Goal: Navigation & Orientation: Understand site structure

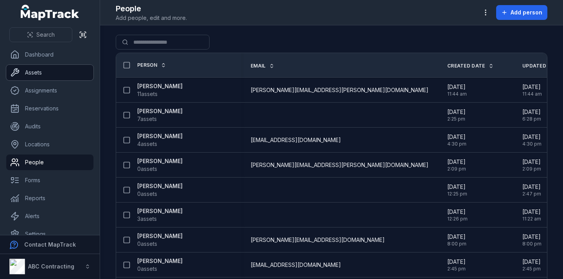
click at [43, 73] on link "Assets" at bounding box center [49, 73] width 87 height 16
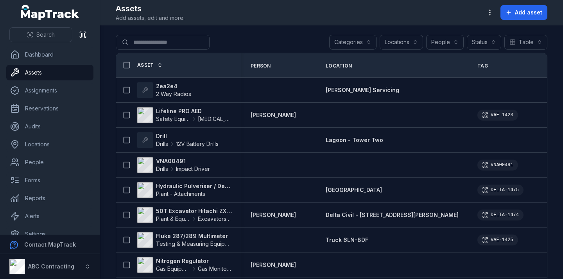
click at [515, 22] on header "Toggle Navigation Assets Add assets, edit and more. Add asset" at bounding box center [331, 12] width 463 height 25
click at [525, 14] on span "Add asset" at bounding box center [528, 13] width 27 height 8
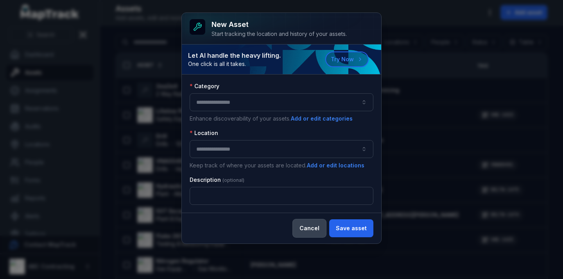
click at [306, 227] on button "Cancel" at bounding box center [309, 229] width 33 height 18
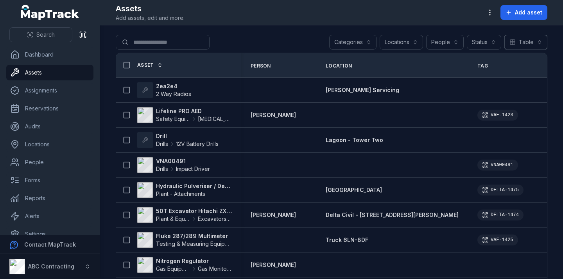
click at [534, 45] on button "Table *****" at bounding box center [525, 42] width 43 height 15
click at [42, 59] on link "Dashboard" at bounding box center [49, 55] width 87 height 16
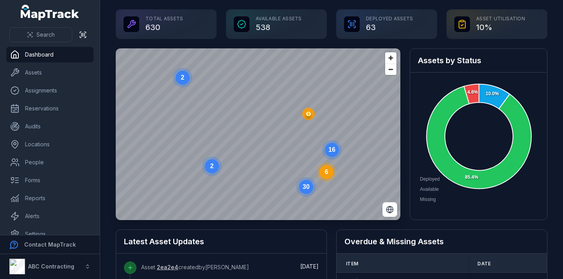
scroll to position [12, 0]
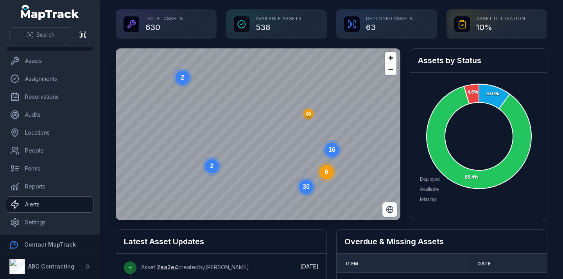
click at [37, 208] on link "Alerts" at bounding box center [49, 205] width 87 height 16
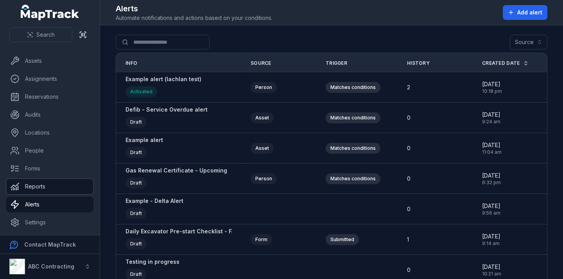
click at [32, 188] on link "Reports" at bounding box center [49, 187] width 87 height 16
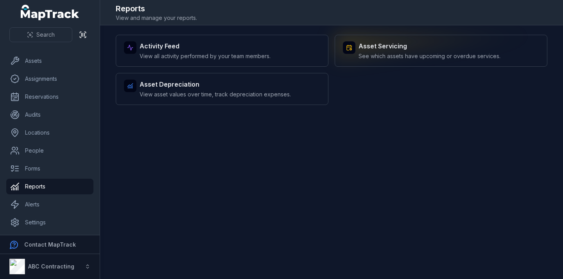
click at [388, 64] on div "Asset Servicing See which assets have upcoming or overdue services." at bounding box center [441, 51] width 213 height 32
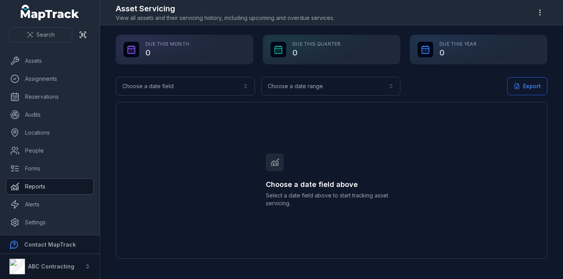
click at [34, 184] on link "Reports" at bounding box center [49, 187] width 87 height 16
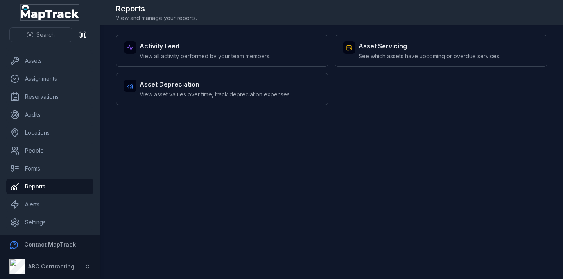
click at [43, 12] on icon "MapTrack" at bounding box center [55, 15] width 48 height 11
